Goal: Information Seeking & Learning: Find specific fact

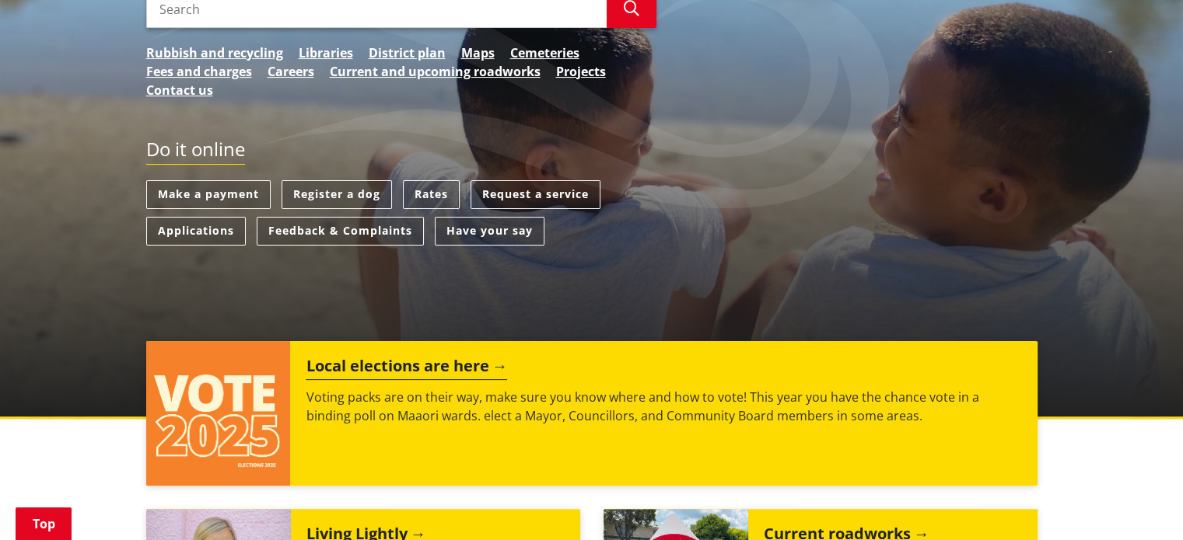
scroll to position [308, 0]
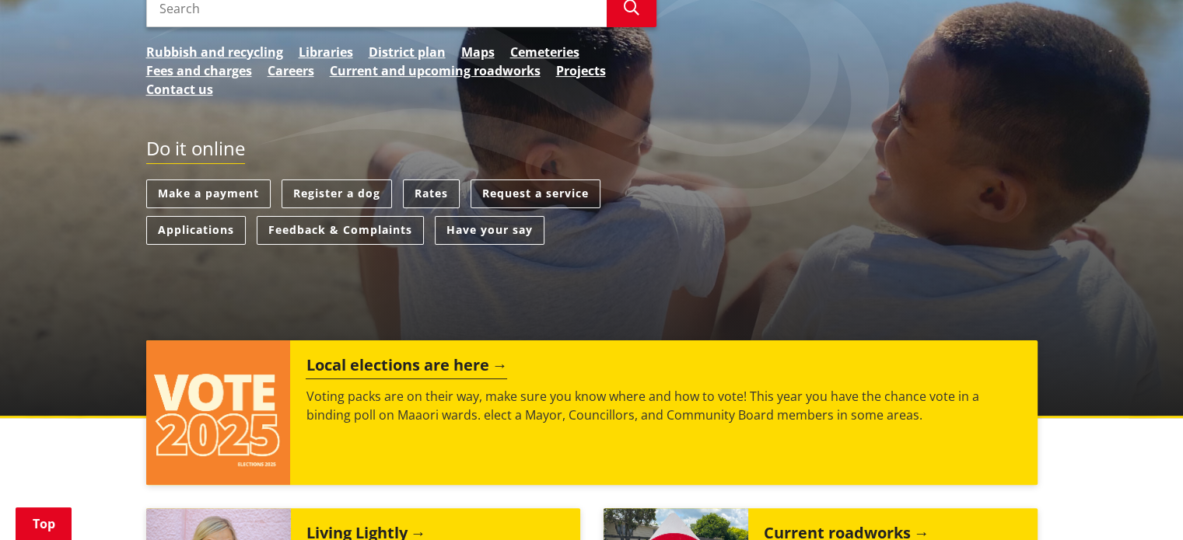
click at [417, 184] on link "Rates" at bounding box center [431, 194] width 57 height 29
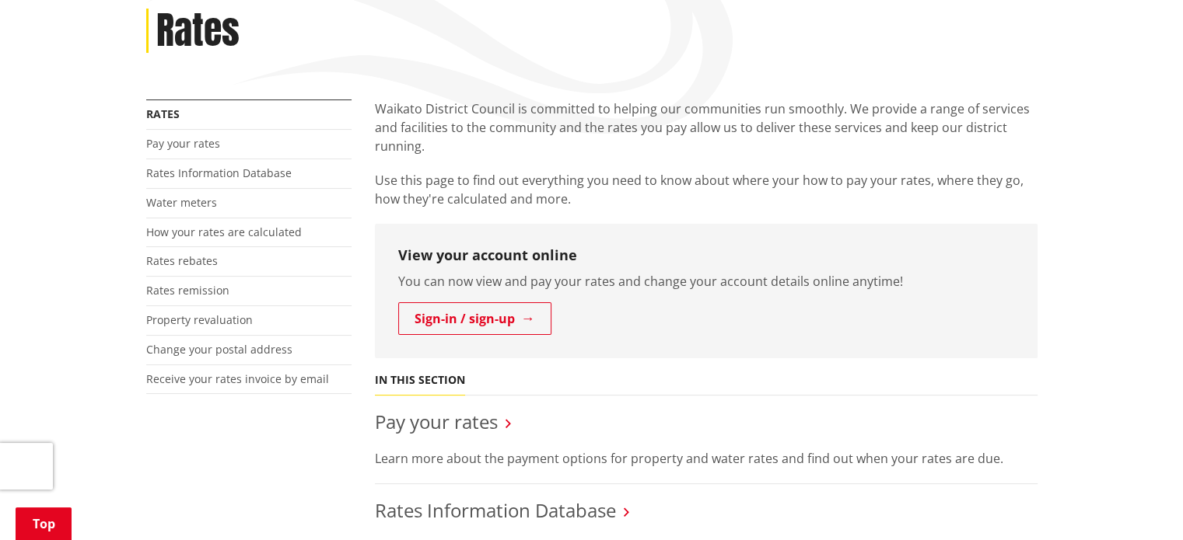
scroll to position [213, 0]
click at [198, 178] on link "Rates Information Database" at bounding box center [218, 174] width 145 height 15
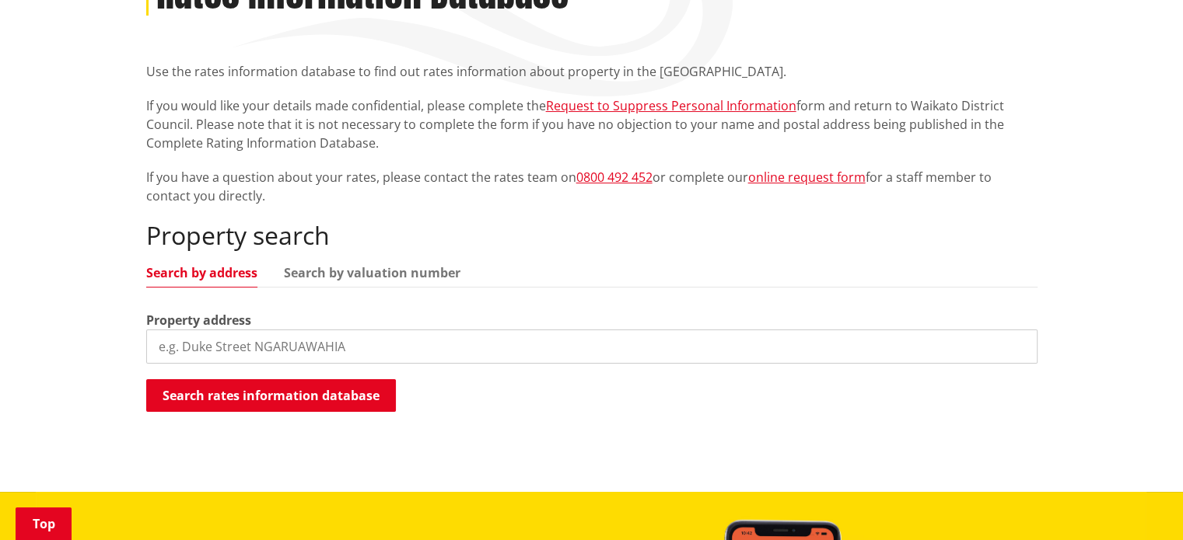
scroll to position [254, 0]
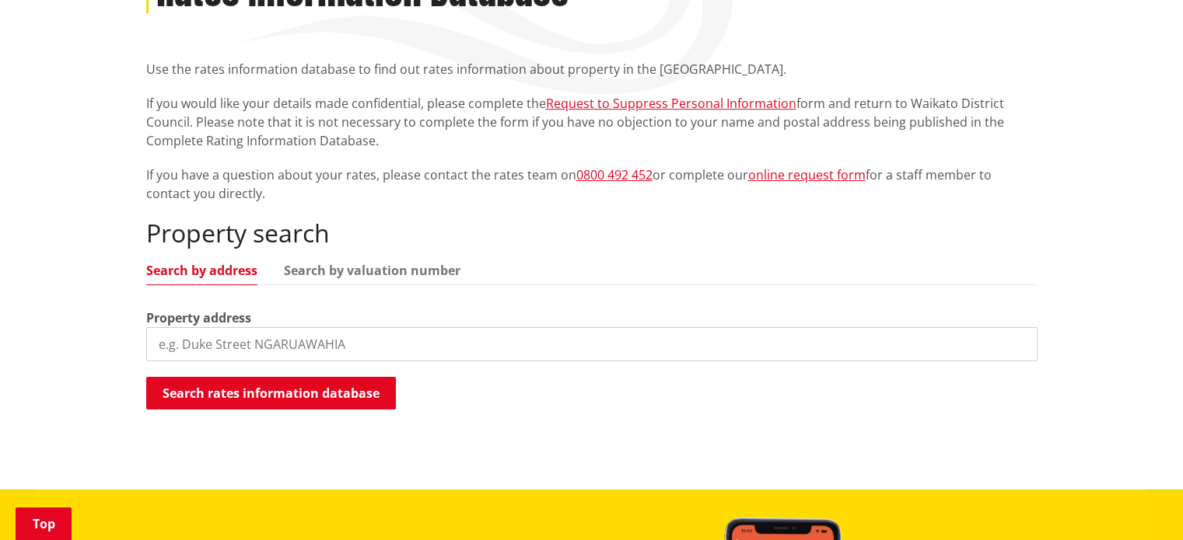
click at [258, 369] on div "Property search Search by address Search by valuation number Property address S…" at bounding box center [591, 315] width 891 height 193
click at [208, 343] on input "search" at bounding box center [591, 344] width 891 height 34
type input "52 lissette"
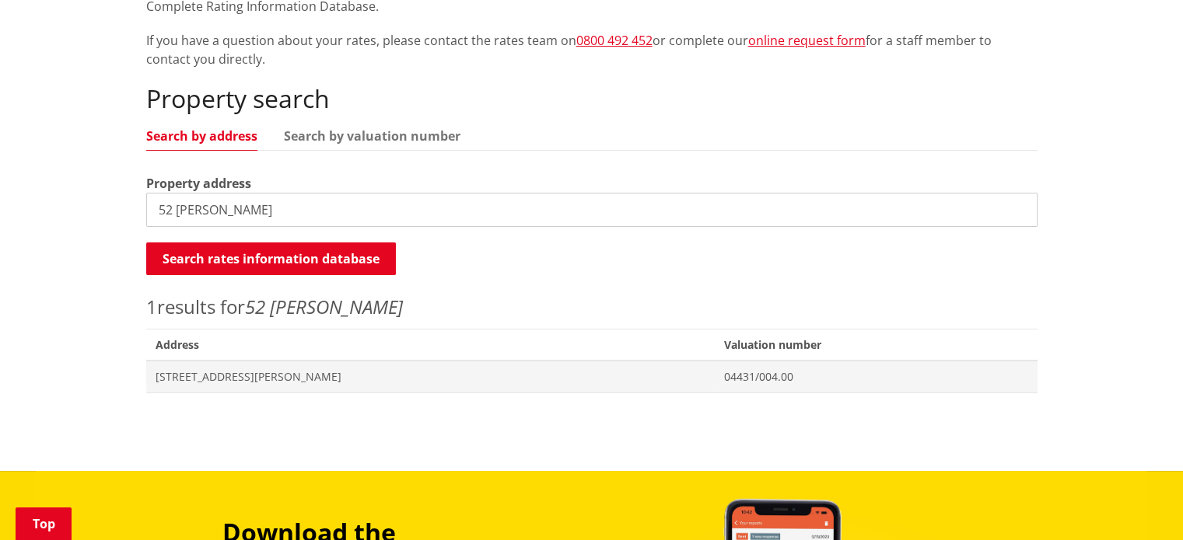
scroll to position [393, 0]
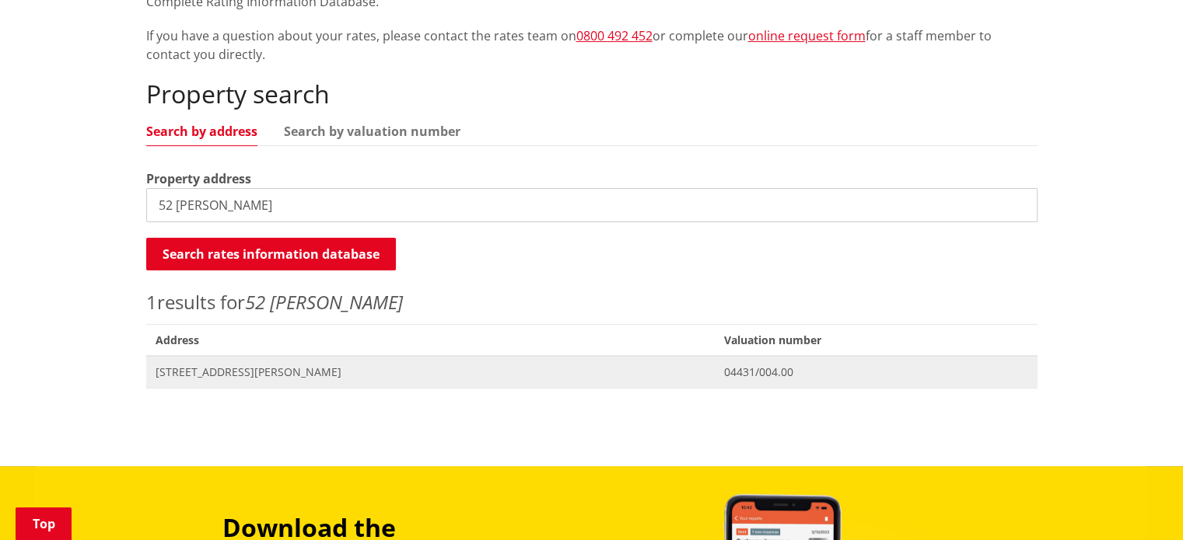
click at [212, 376] on span "52 Lissette Road NEWSTEAD" at bounding box center [431, 373] width 551 height 16
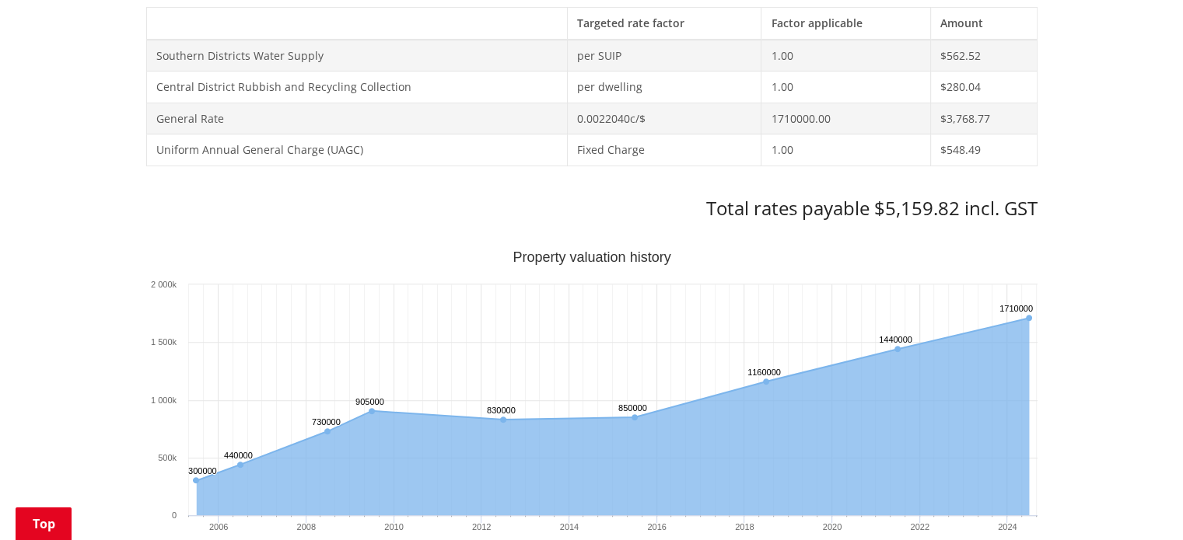
scroll to position [709, 0]
